Goal: Transaction & Acquisition: Purchase product/service

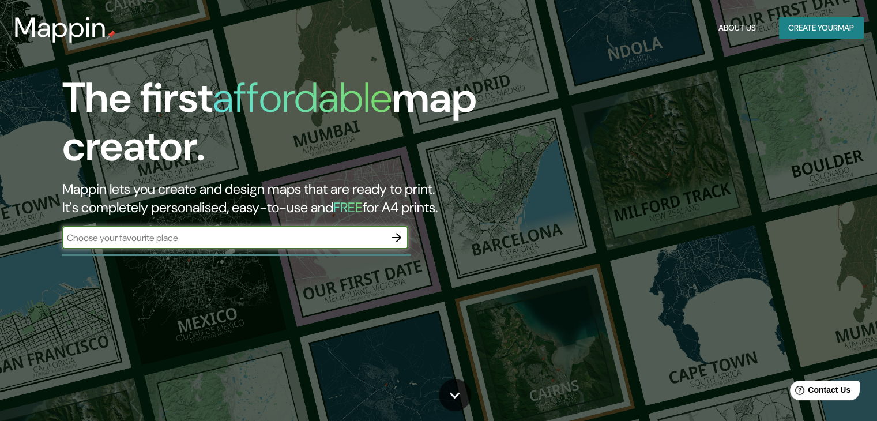
click at [397, 237] on icon "button" at bounding box center [396, 237] width 9 height 9
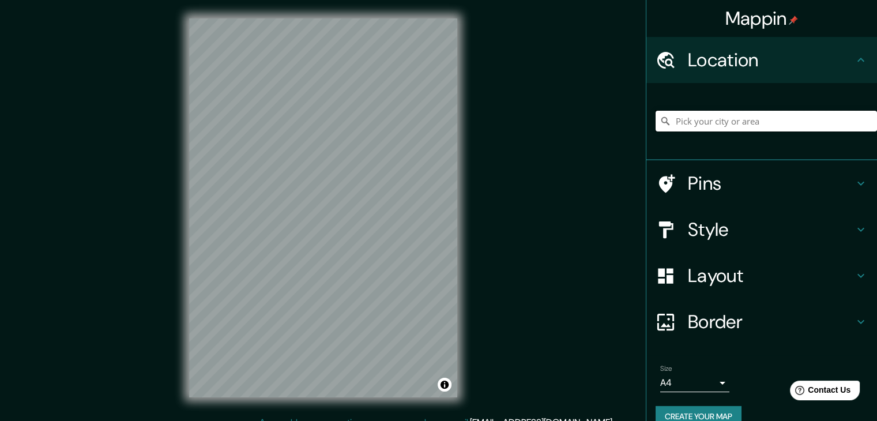
click at [719, 115] on input "Pick your city or area" at bounding box center [765, 121] width 221 height 21
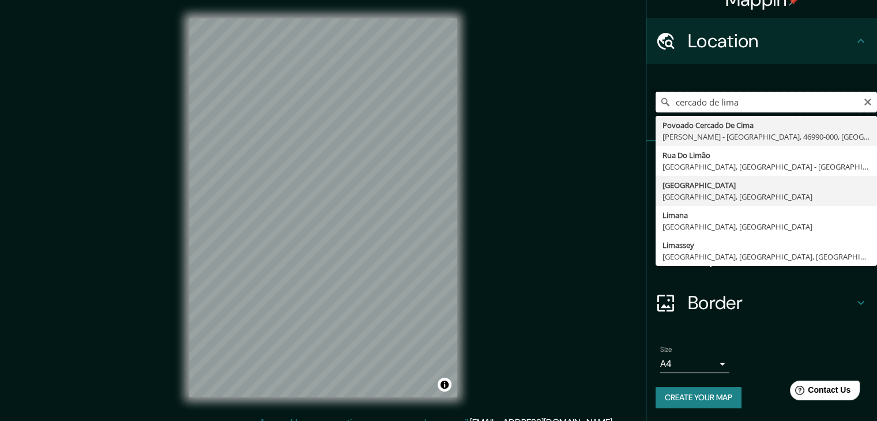
scroll to position [20, 0]
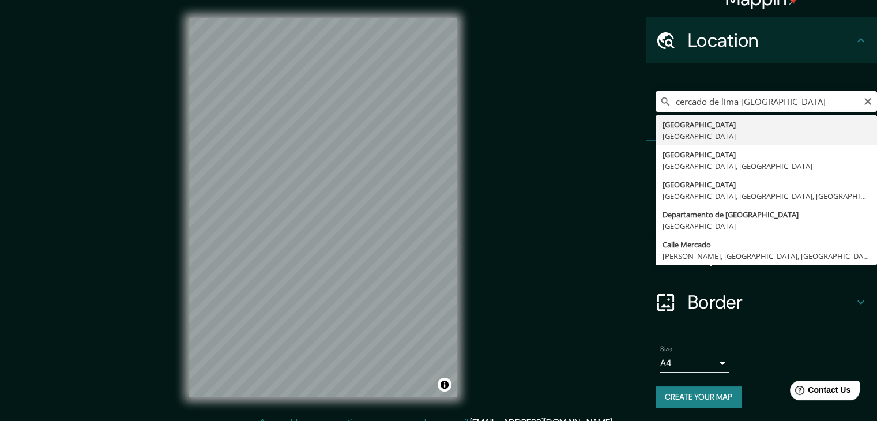
type input "Provincia de Lima, Perú"
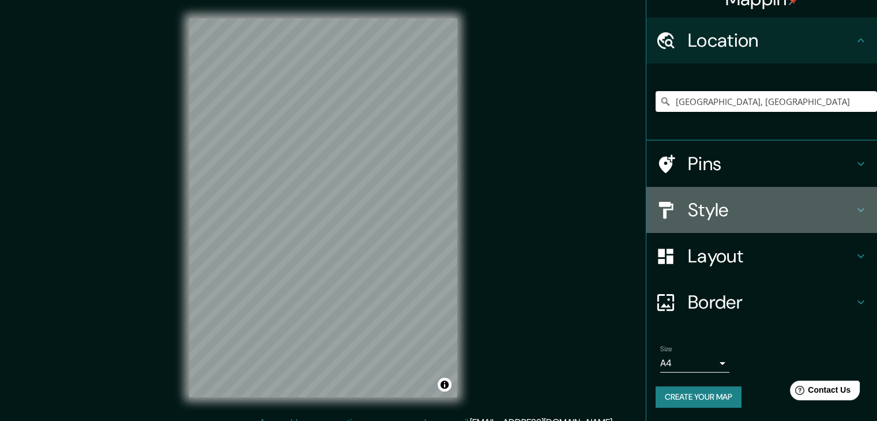
click at [745, 198] on h4 "Style" at bounding box center [771, 209] width 166 height 23
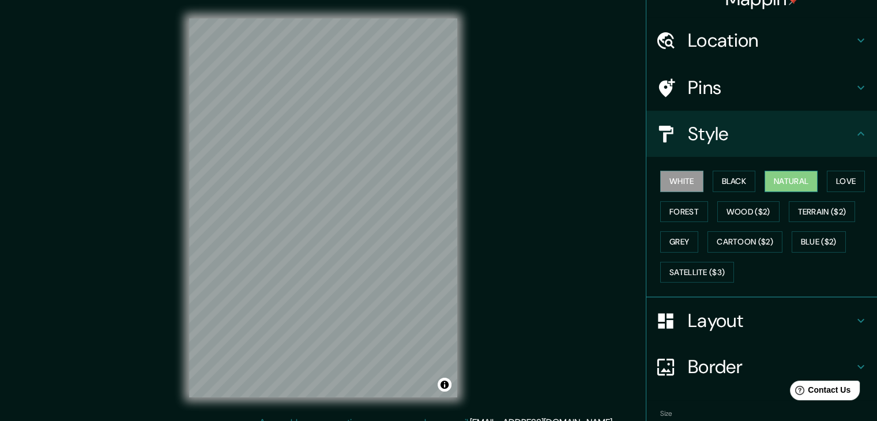
click at [787, 178] on button "Natural" at bounding box center [790, 181] width 53 height 21
click at [689, 269] on button "Satellite ($3)" at bounding box center [697, 272] width 74 height 21
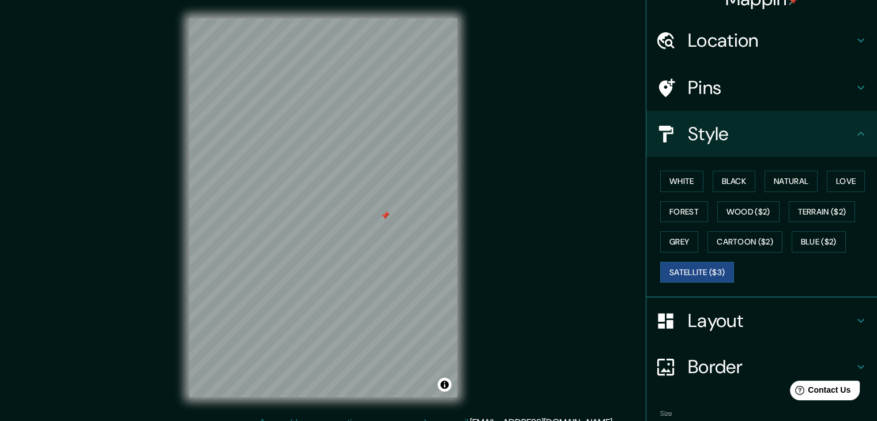
click at [380, 18] on div at bounding box center [323, 18] width 268 height 0
click at [678, 178] on button "White" at bounding box center [681, 181] width 43 height 21
click at [742, 321] on h4 "Layout" at bounding box center [771, 320] width 166 height 23
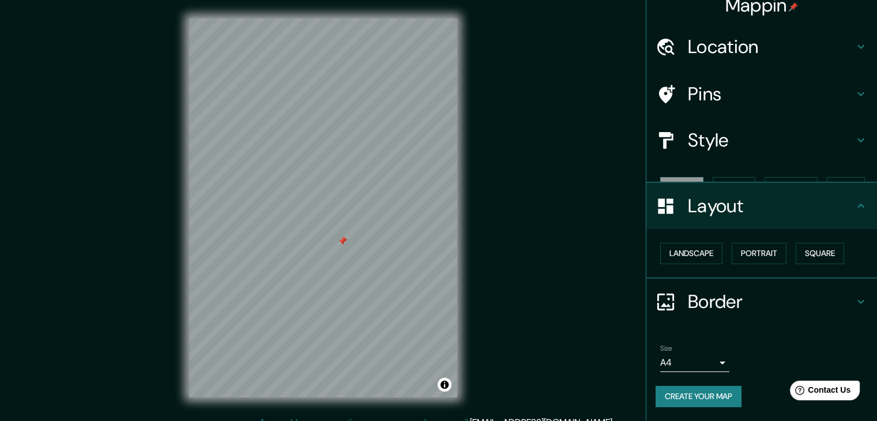
scroll to position [0, 0]
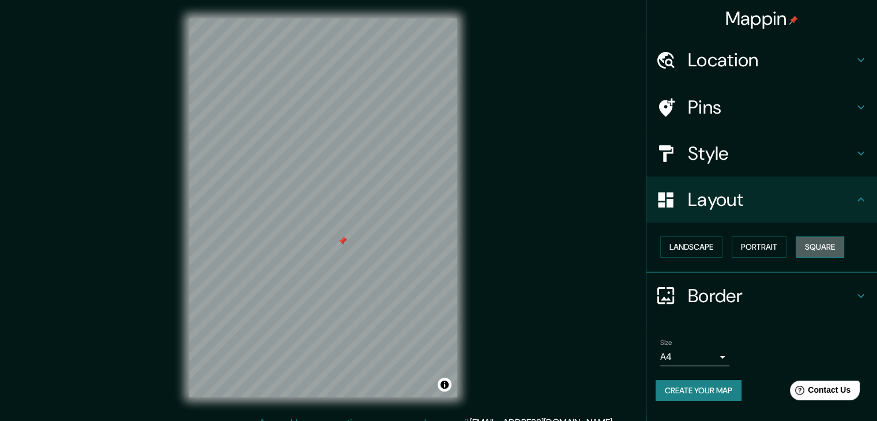
click at [821, 243] on button "Square" at bounding box center [819, 246] width 48 height 21
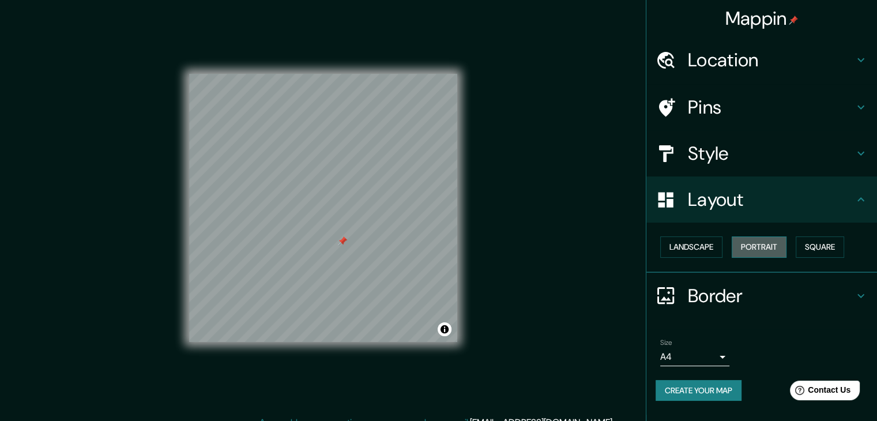
click at [773, 239] on button "Portrait" at bounding box center [758, 246] width 55 height 21
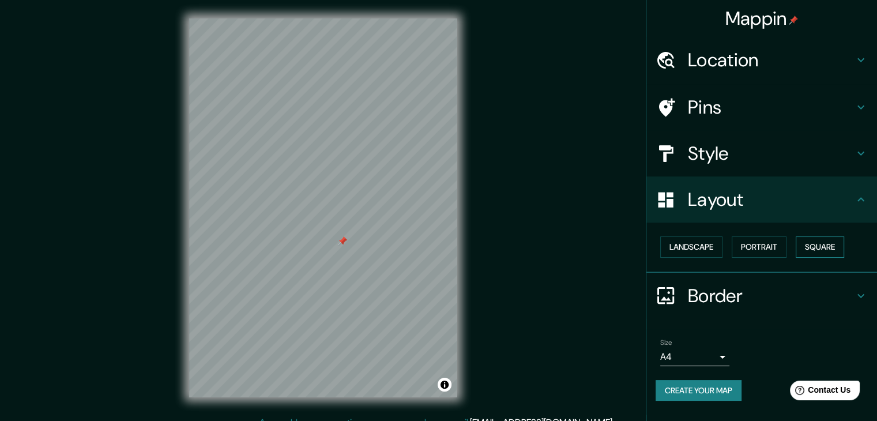
click at [810, 242] on button "Square" at bounding box center [819, 246] width 48 height 21
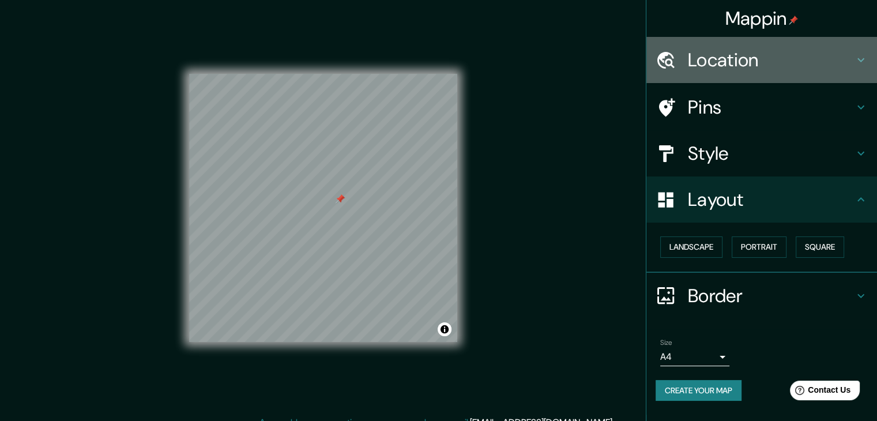
click at [760, 54] on h4 "Location" at bounding box center [771, 59] width 166 height 23
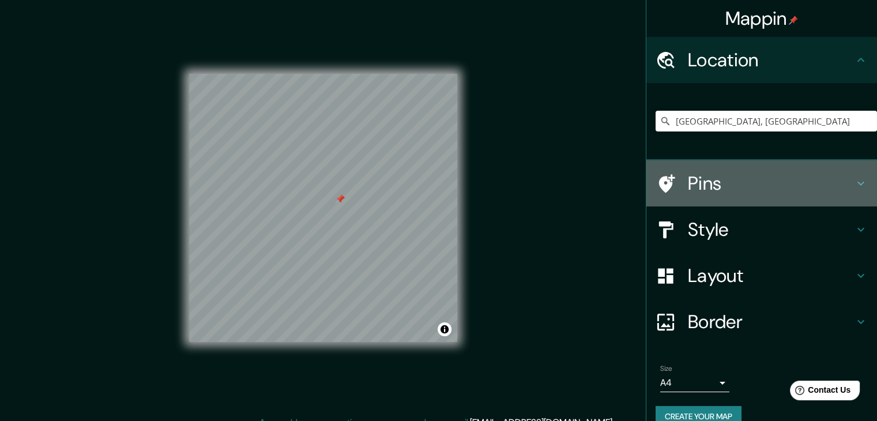
click at [731, 189] on h4 "Pins" at bounding box center [771, 183] width 166 height 23
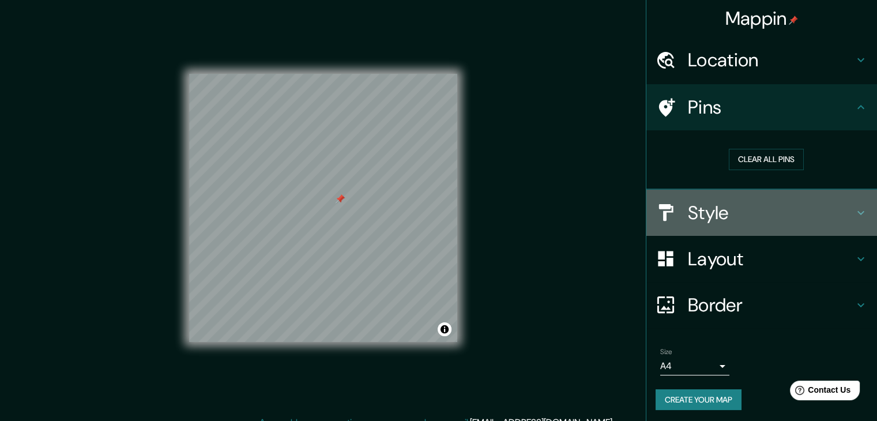
click at [719, 210] on h4 "Style" at bounding box center [771, 212] width 166 height 23
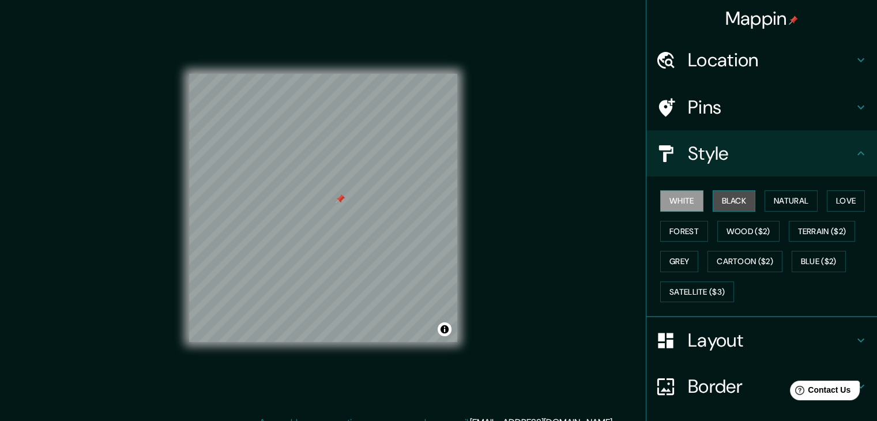
click at [725, 206] on button "Black" at bounding box center [733, 200] width 43 height 21
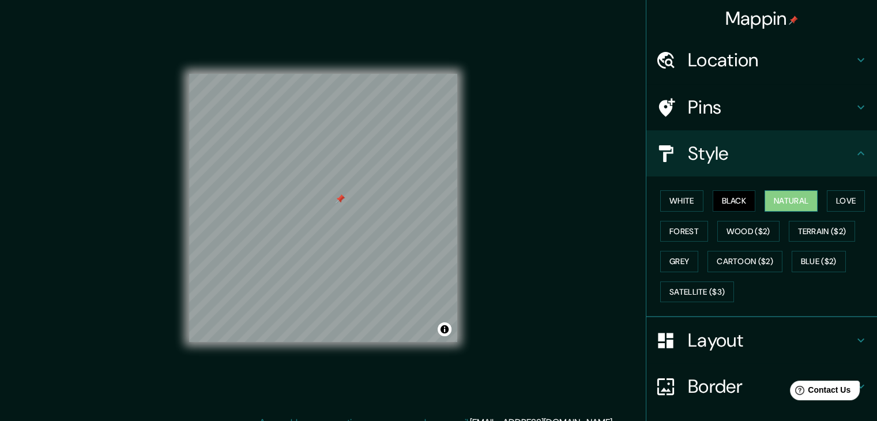
click at [781, 203] on button "Natural" at bounding box center [790, 200] width 53 height 21
click at [334, 212] on div at bounding box center [337, 216] width 9 height 9
click at [334, 212] on div at bounding box center [334, 214] width 9 height 9
click at [333, 212] on div at bounding box center [334, 214] width 9 height 9
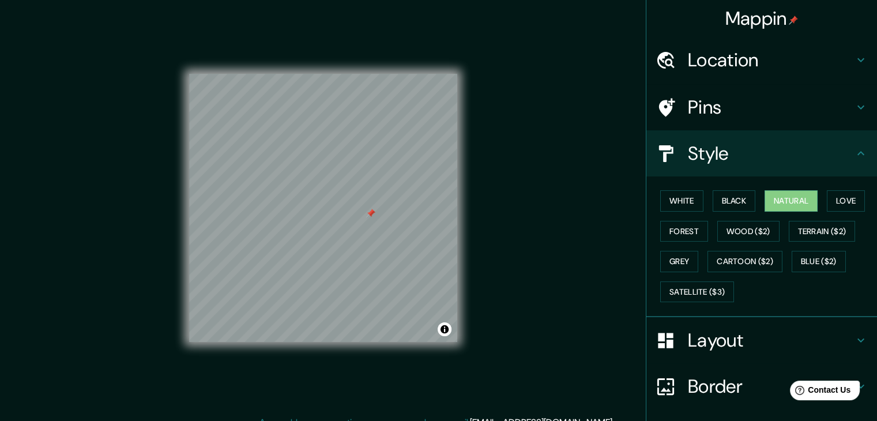
click at [370, 217] on div at bounding box center [370, 213] width 9 height 9
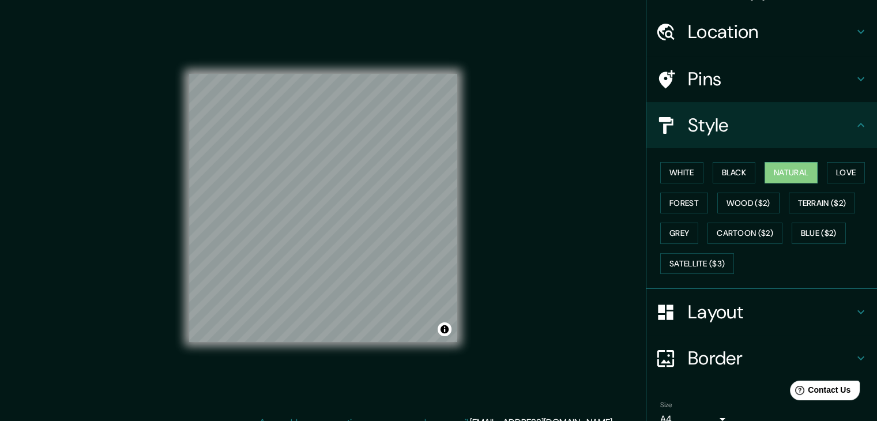
scroll to position [83, 0]
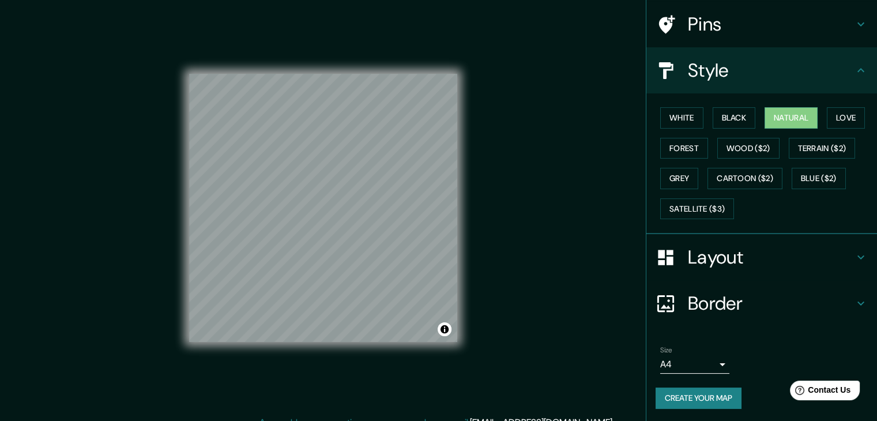
click at [706, 400] on button "Create your map" at bounding box center [698, 397] width 86 height 21
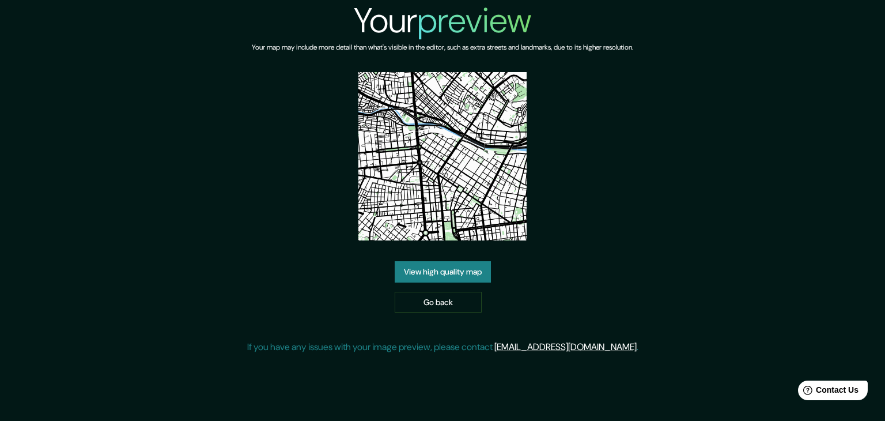
click at [464, 277] on link "View high quality map" at bounding box center [443, 271] width 96 height 21
